Goal: Find specific page/section: Find specific page/section

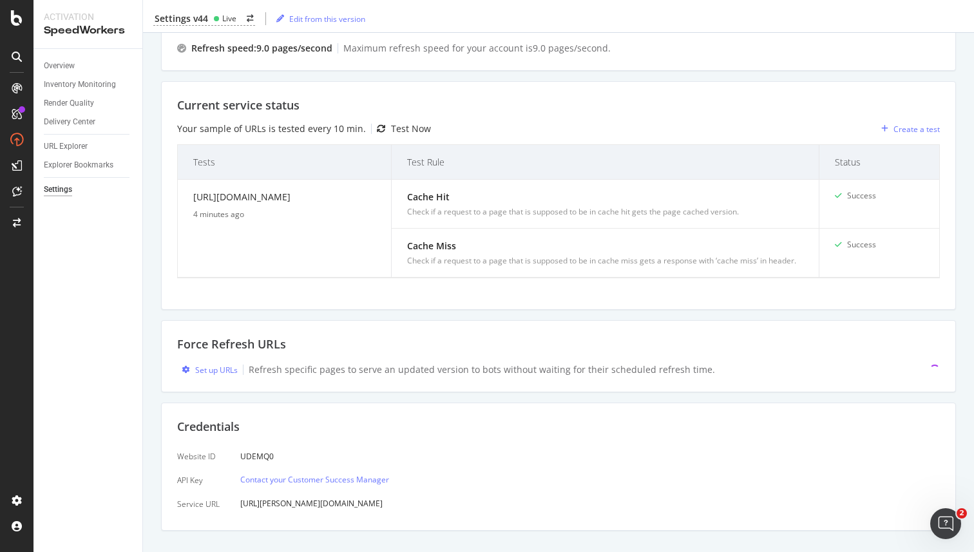
scroll to position [249, 0]
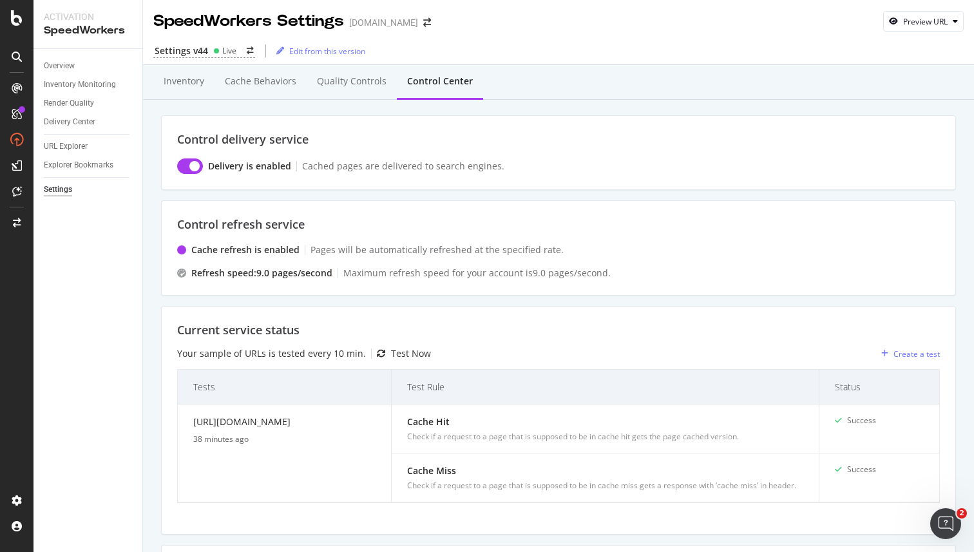
scroll to position [249, 0]
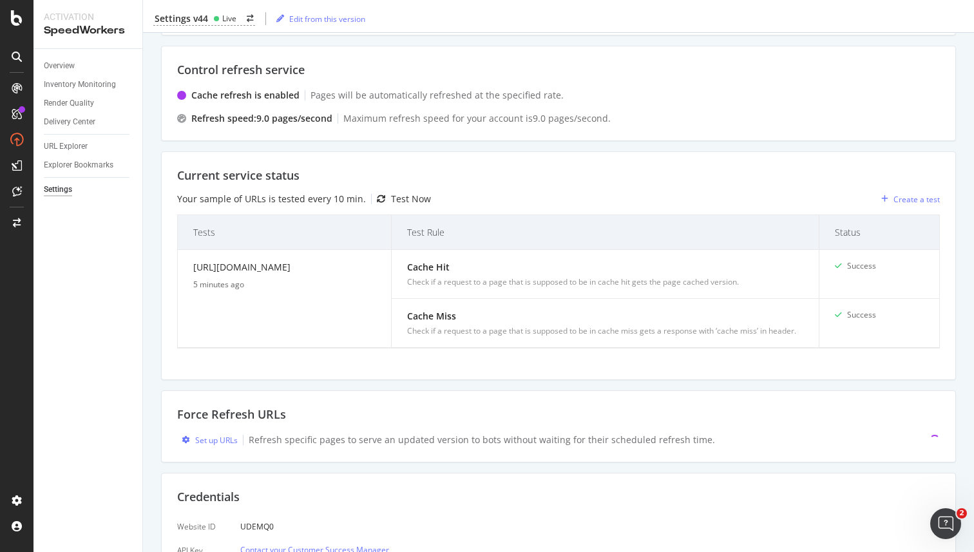
scroll to position [249, 0]
